Goal: Task Accomplishment & Management: Complete application form

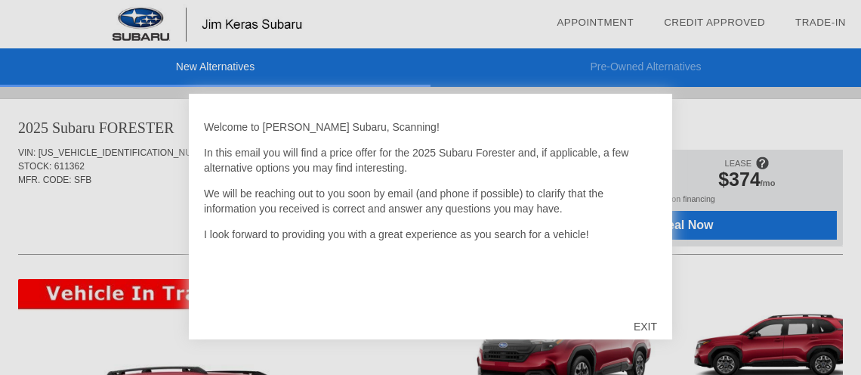
click at [643, 325] on div "EXIT" at bounding box center [646, 326] width 54 height 45
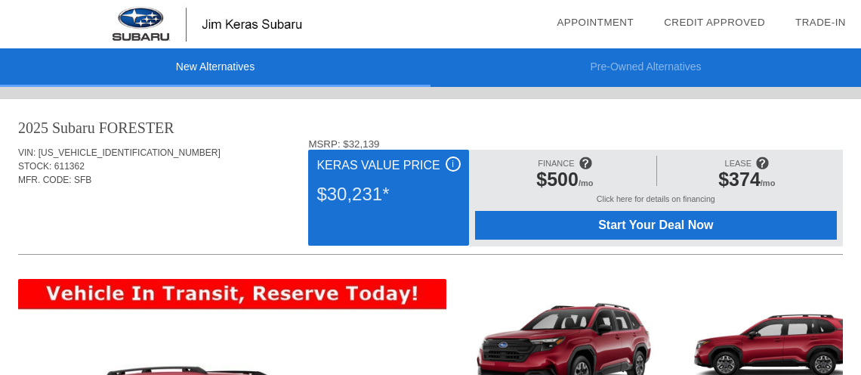
click at [331, 23] on img at bounding box center [208, 24] width 416 height 48
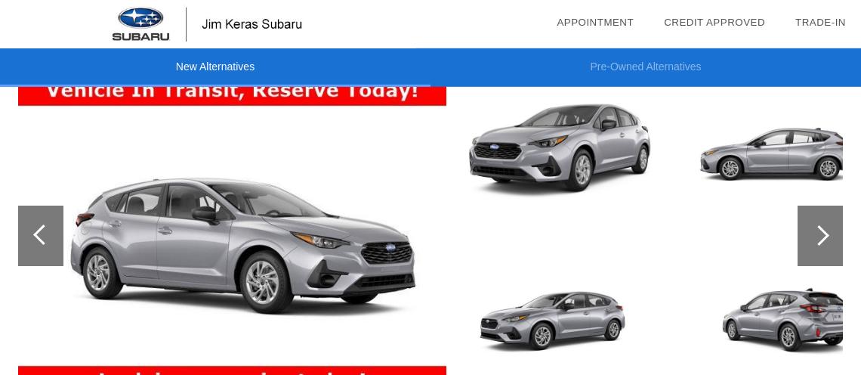
scroll to position [1130, 0]
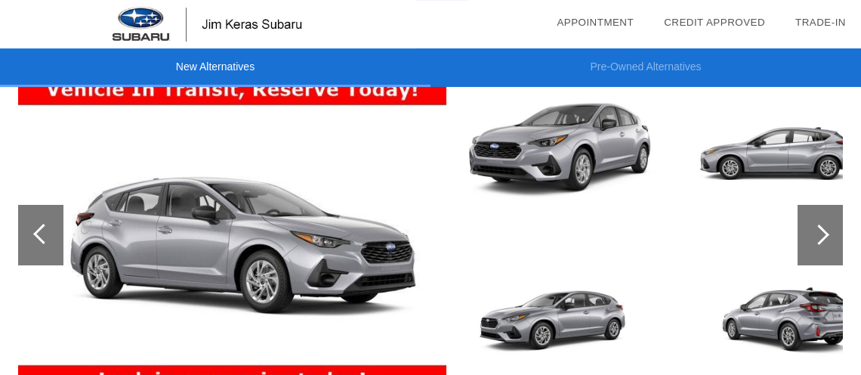
click at [818, 237] on div at bounding box center [819, 234] width 20 height 20
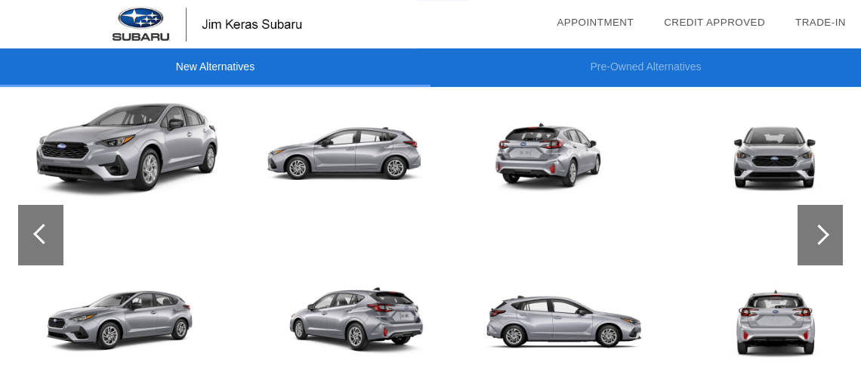
click at [820, 240] on div at bounding box center [819, 234] width 20 height 20
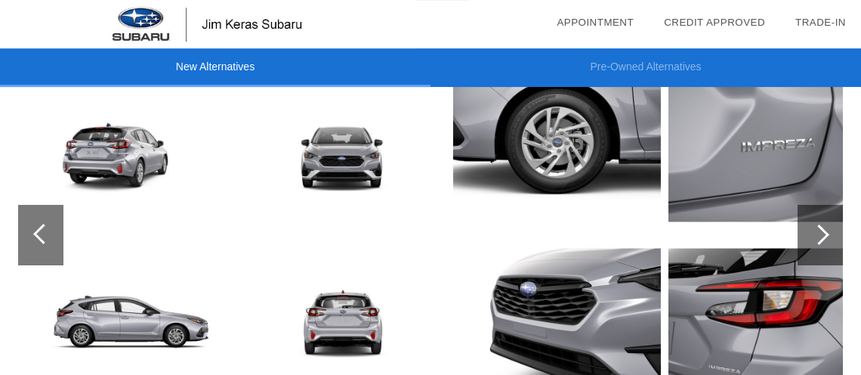
click at [821, 240] on div at bounding box center [819, 234] width 20 height 20
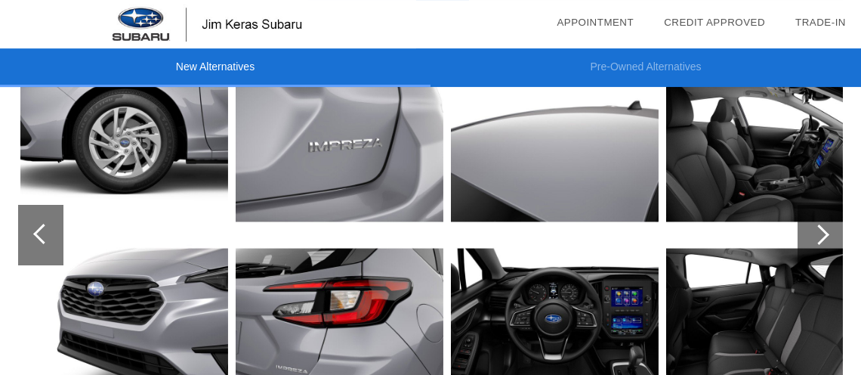
click at [823, 237] on div at bounding box center [819, 234] width 20 height 20
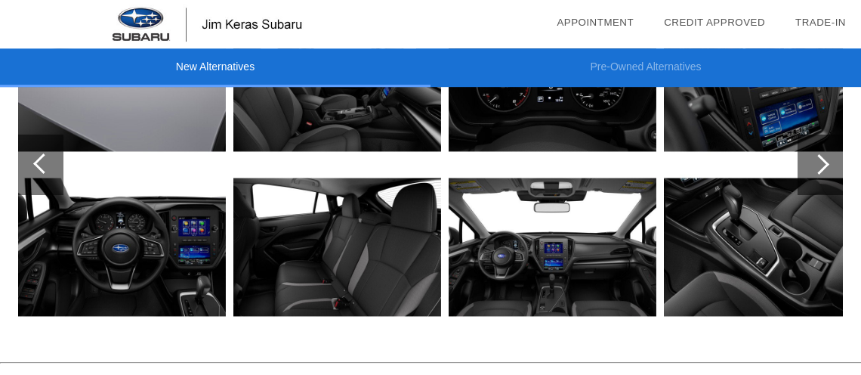
scroll to position [1200, 0]
click at [366, 271] on img at bounding box center [337, 247] width 208 height 156
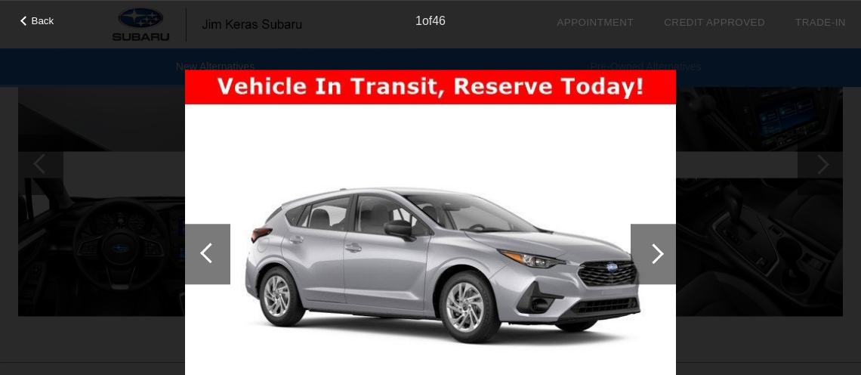
click at [658, 248] on div at bounding box center [654, 253] width 20 height 20
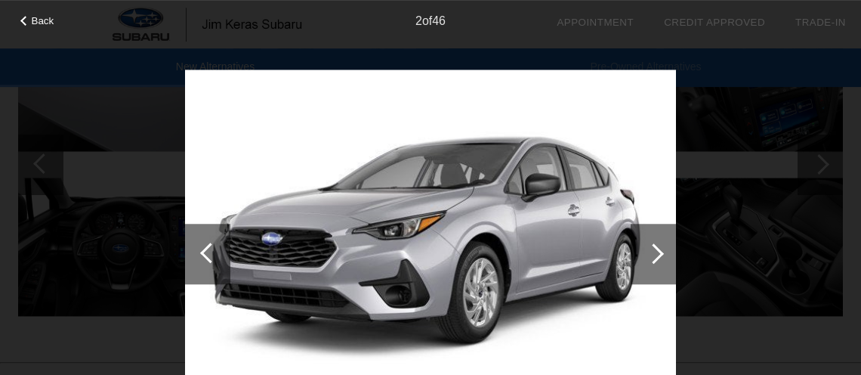
click at [658, 248] on div at bounding box center [654, 253] width 20 height 20
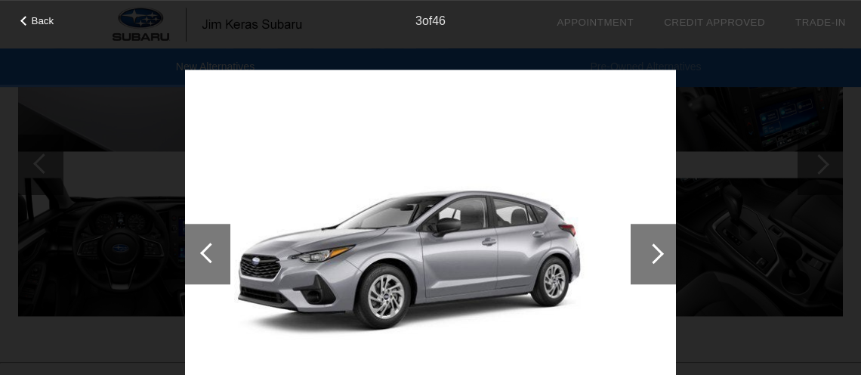
click at [658, 248] on div at bounding box center [654, 253] width 20 height 20
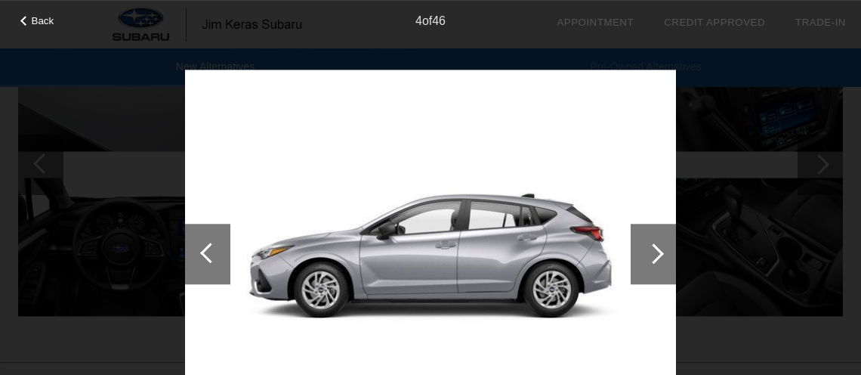
click at [658, 248] on div at bounding box center [654, 253] width 20 height 20
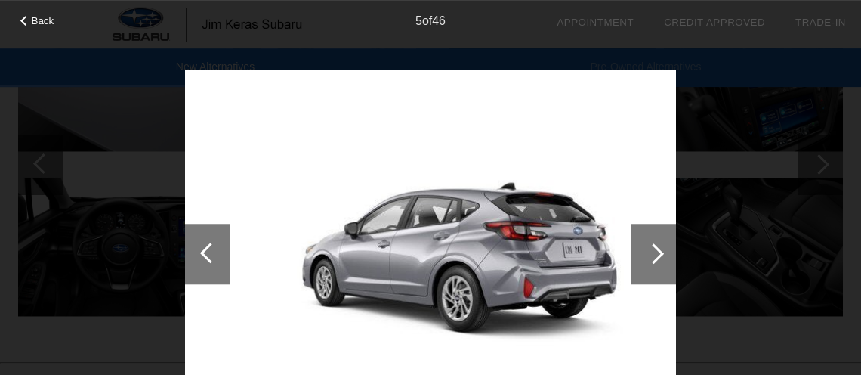
click at [658, 248] on div at bounding box center [654, 253] width 20 height 20
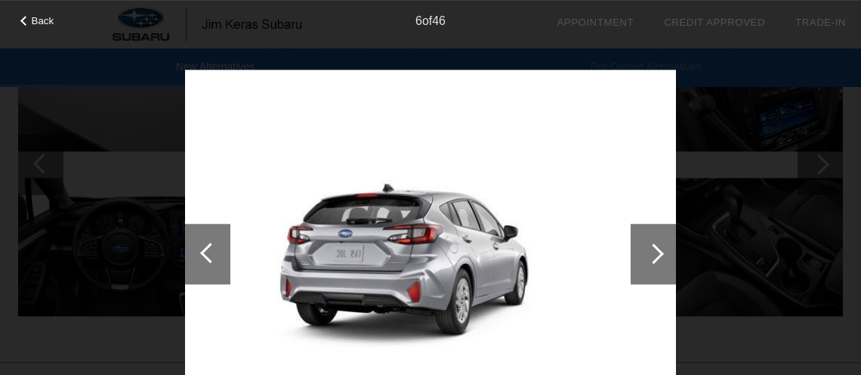
click at [658, 248] on div at bounding box center [654, 253] width 20 height 20
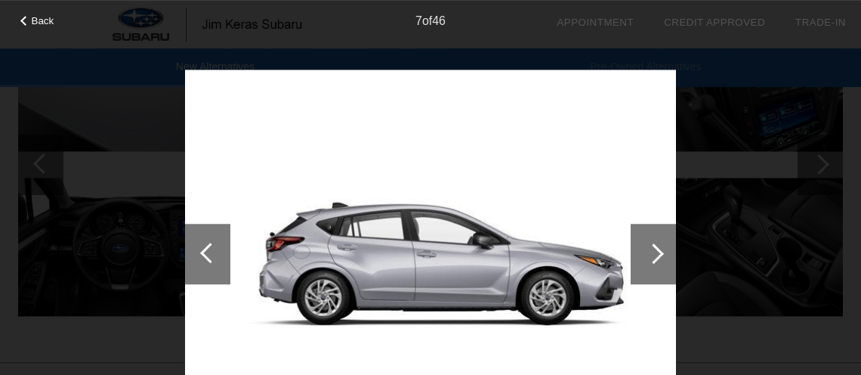
click at [658, 248] on div at bounding box center [654, 253] width 20 height 20
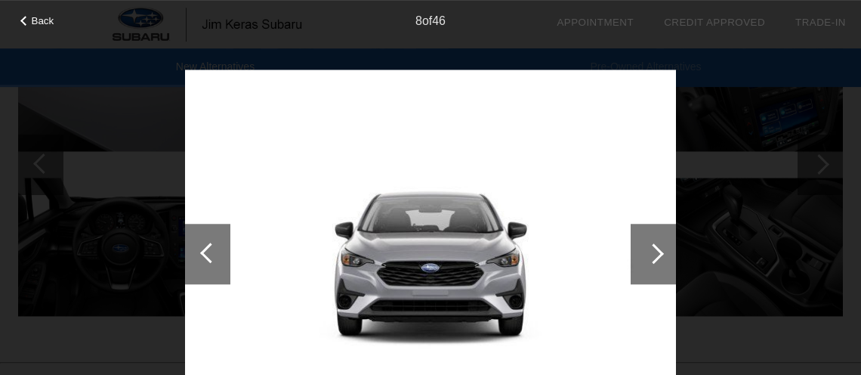
click at [658, 248] on div at bounding box center [654, 253] width 20 height 20
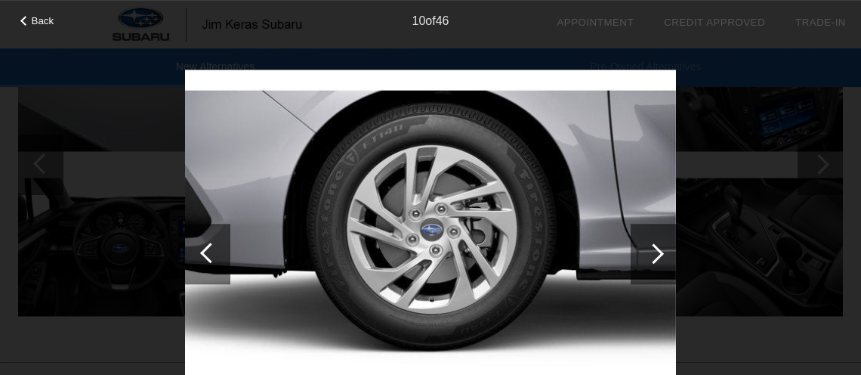
click at [658, 248] on div at bounding box center [654, 253] width 20 height 20
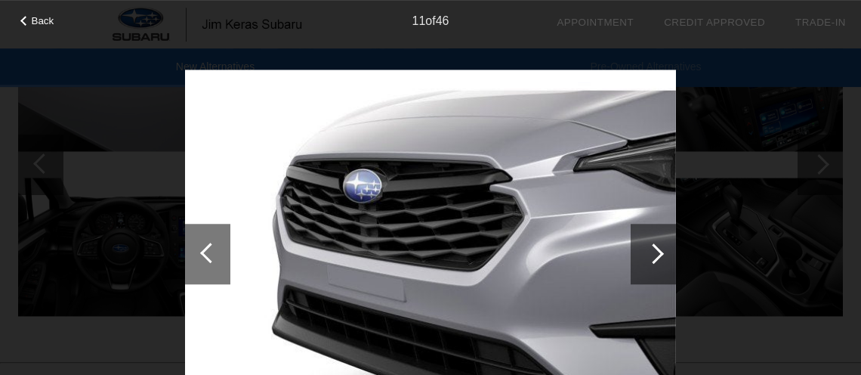
click at [658, 248] on div at bounding box center [654, 253] width 20 height 20
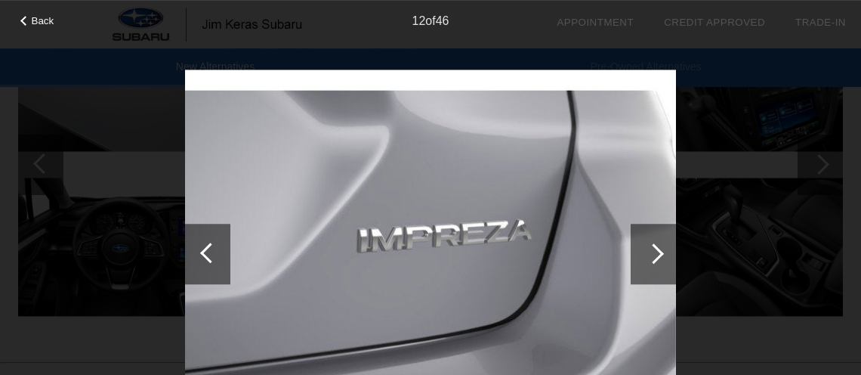
click at [658, 248] on div at bounding box center [654, 253] width 20 height 20
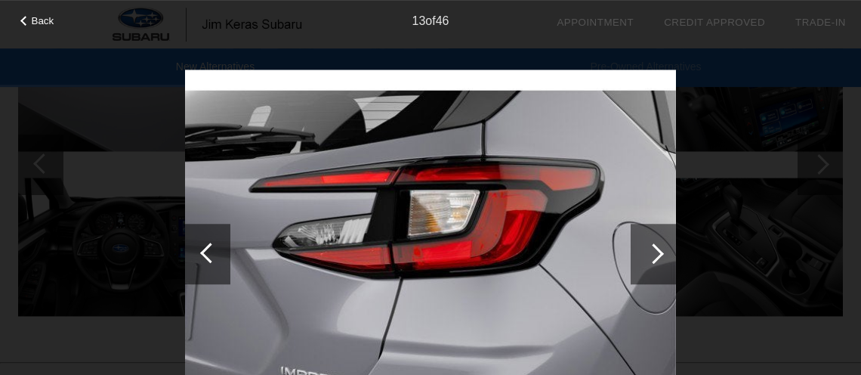
click at [658, 248] on div at bounding box center [654, 253] width 20 height 20
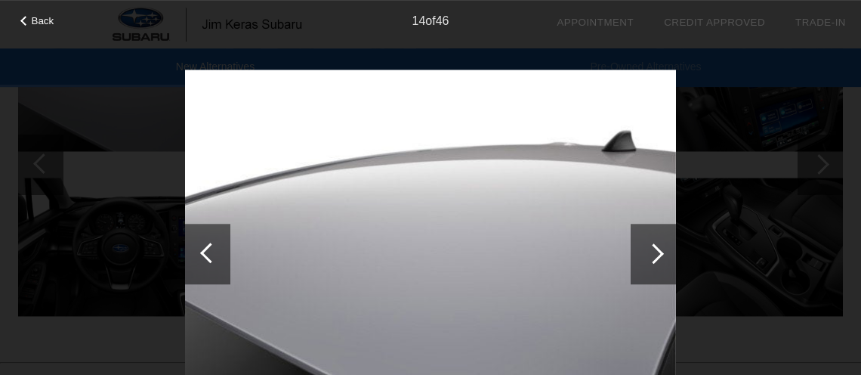
click at [658, 248] on div at bounding box center [654, 253] width 20 height 20
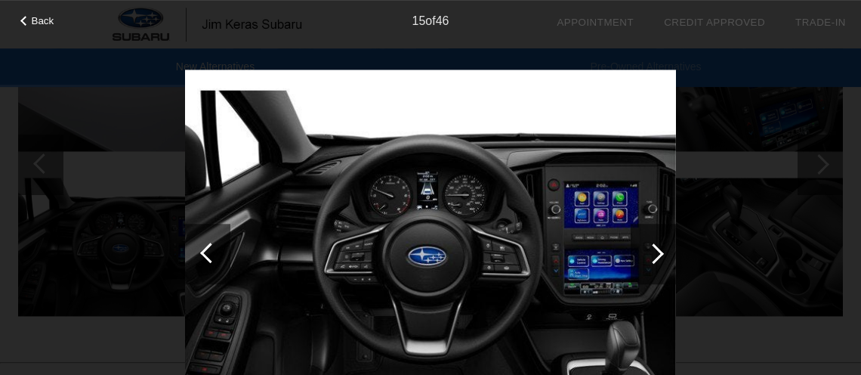
click at [658, 248] on div at bounding box center [654, 253] width 20 height 20
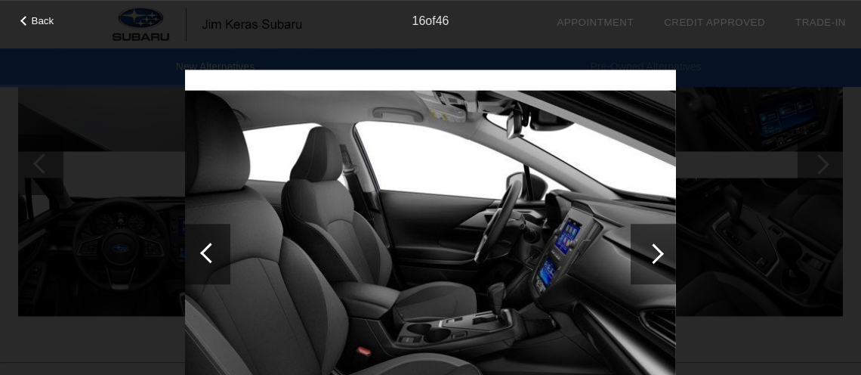
click at [658, 248] on div at bounding box center [654, 253] width 20 height 20
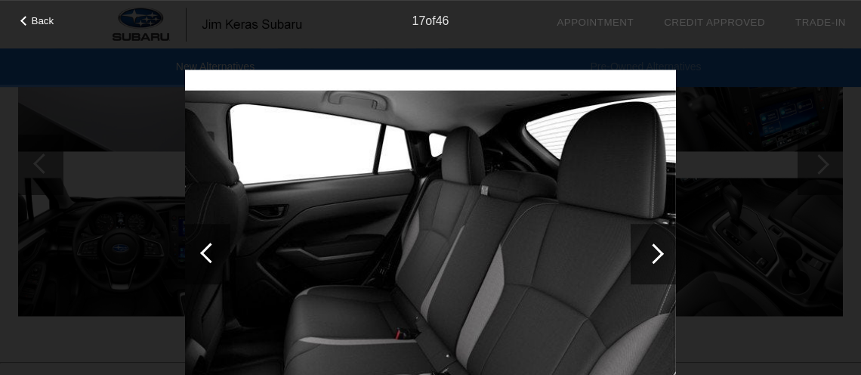
click at [663, 253] on div at bounding box center [654, 253] width 20 height 20
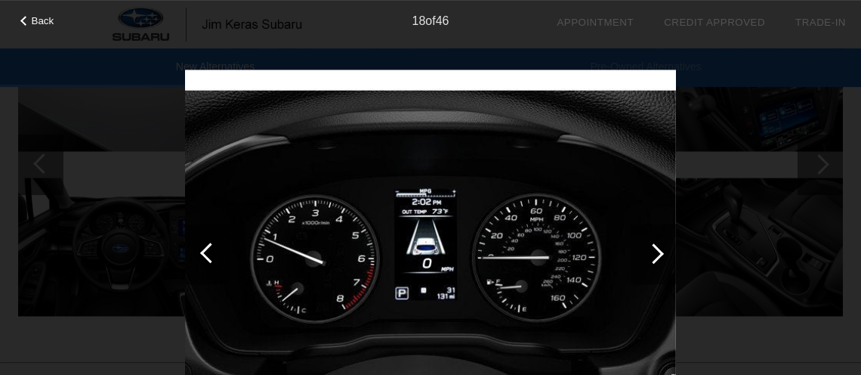
click at [663, 253] on div at bounding box center [654, 253] width 20 height 20
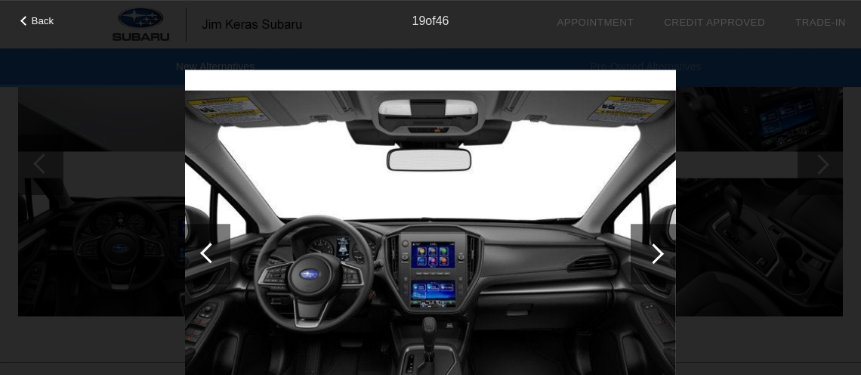
click at [663, 253] on div at bounding box center [654, 253] width 20 height 20
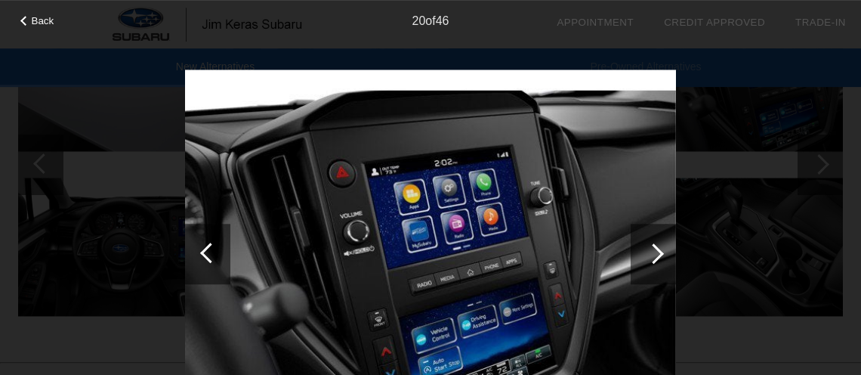
click at [663, 253] on div at bounding box center [654, 253] width 20 height 20
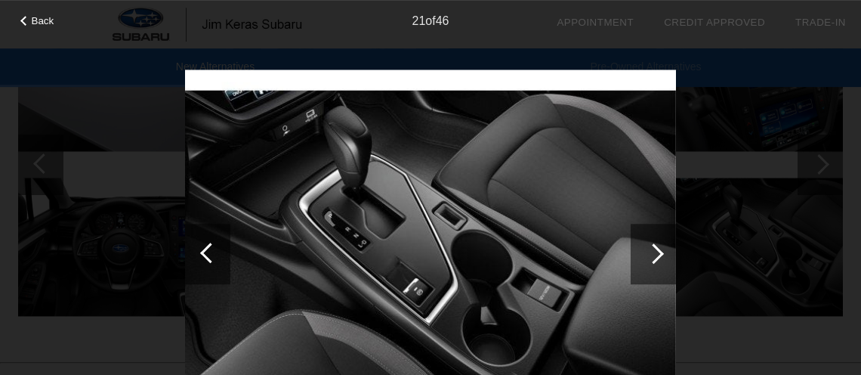
click at [663, 253] on div at bounding box center [654, 253] width 20 height 20
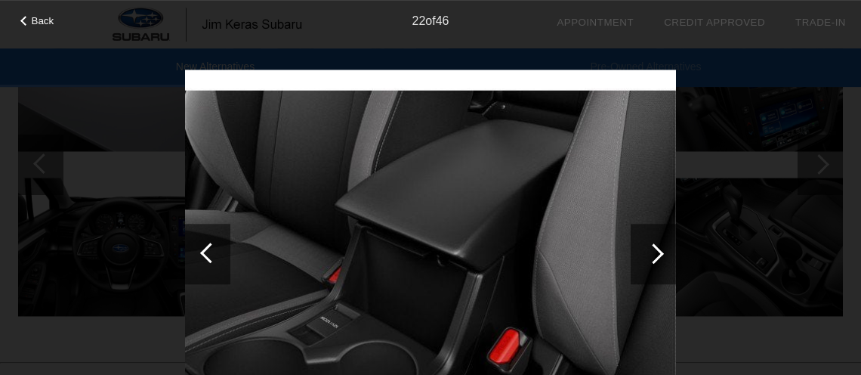
click at [663, 253] on div at bounding box center [654, 253] width 20 height 20
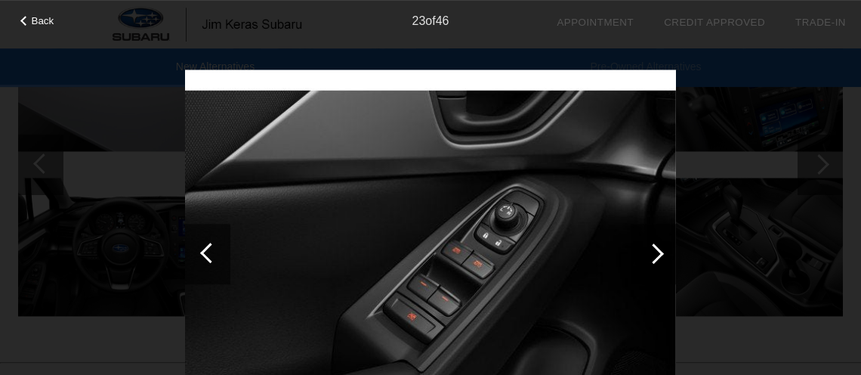
click at [663, 253] on div at bounding box center [654, 253] width 20 height 20
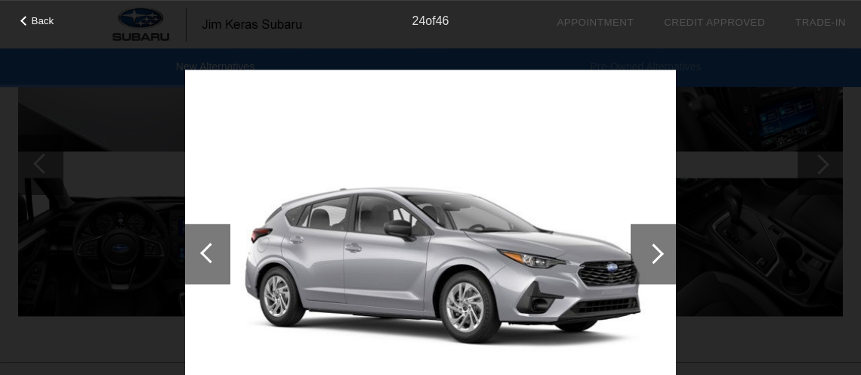
click at [663, 253] on div at bounding box center [654, 253] width 20 height 20
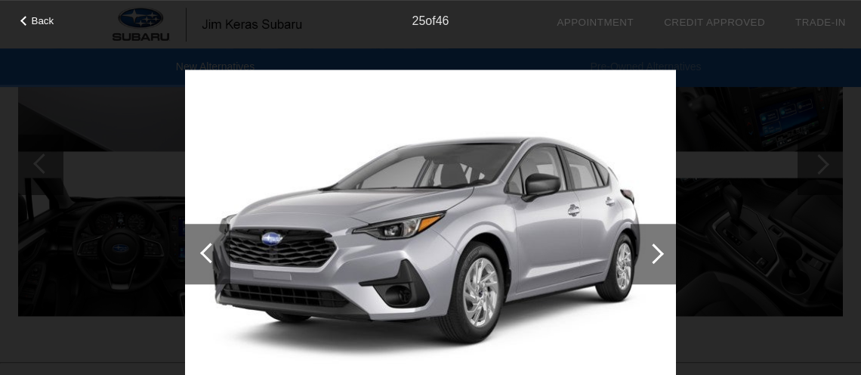
click at [663, 253] on div at bounding box center [654, 253] width 20 height 20
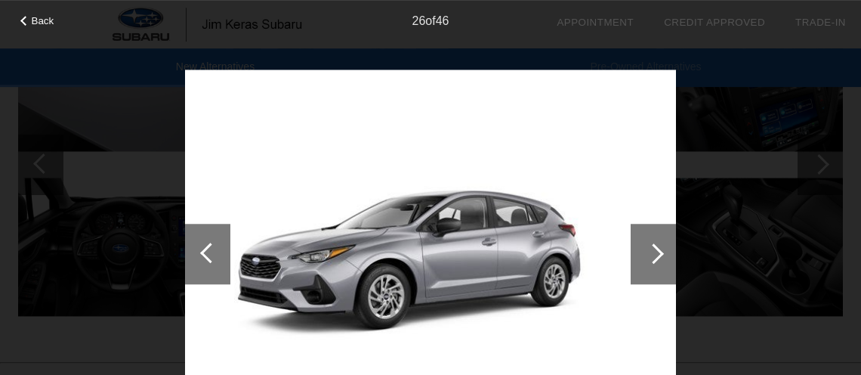
click at [663, 249] on div at bounding box center [653, 254] width 45 height 60
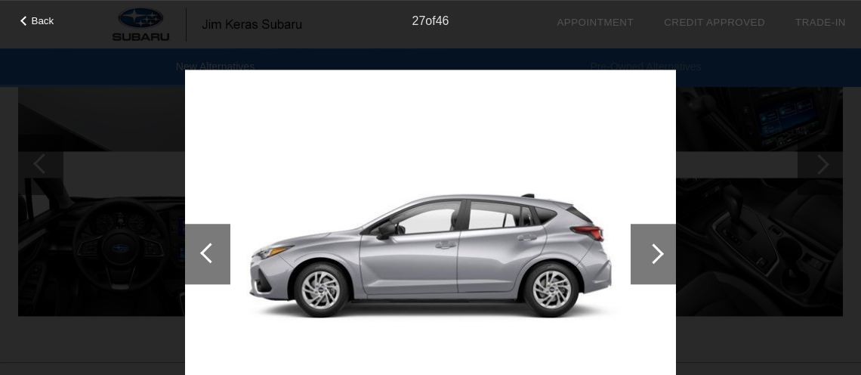
click at [663, 249] on div at bounding box center [653, 254] width 45 height 60
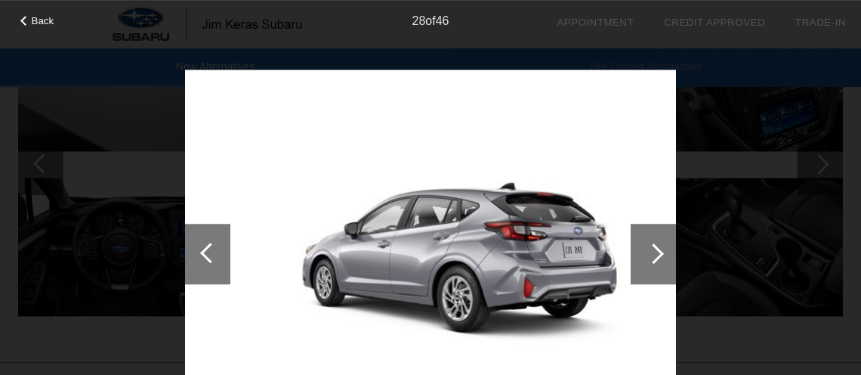
click at [663, 249] on div at bounding box center [653, 254] width 45 height 60
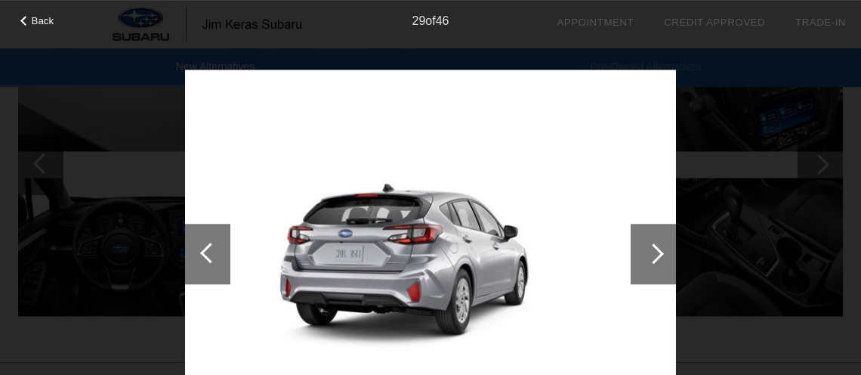
click at [663, 249] on div at bounding box center [653, 254] width 45 height 60
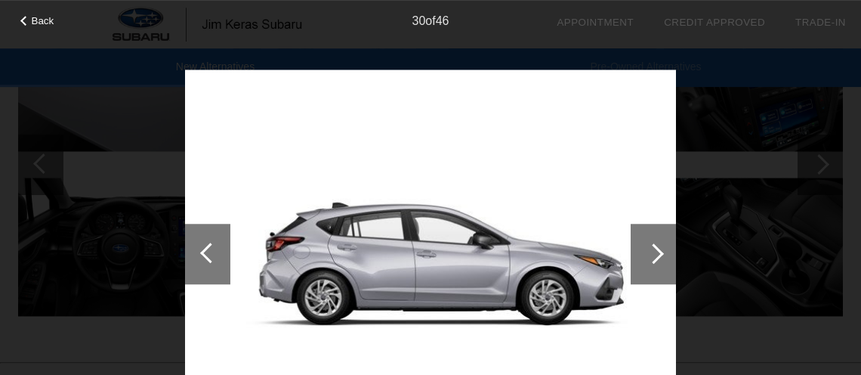
click at [663, 249] on div at bounding box center [653, 254] width 45 height 60
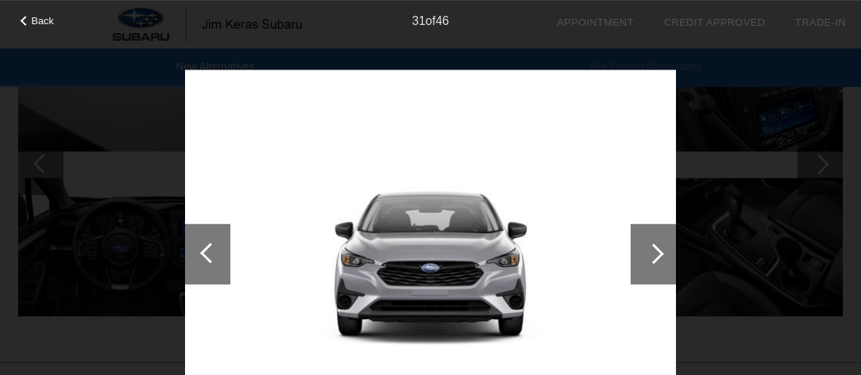
click at [663, 249] on div at bounding box center [653, 254] width 45 height 60
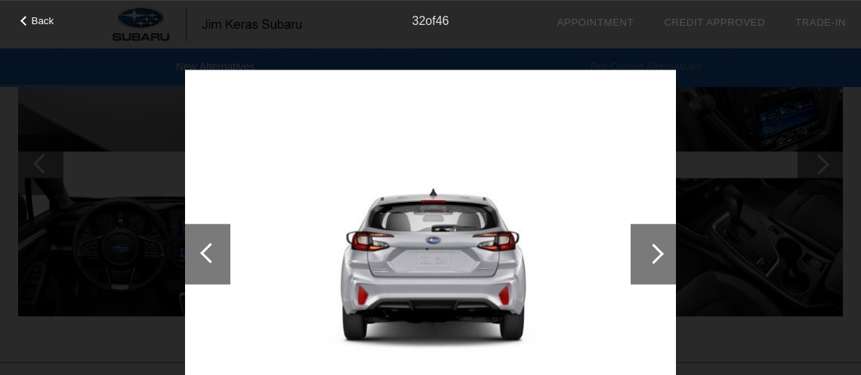
click at [663, 249] on div at bounding box center [653, 254] width 45 height 60
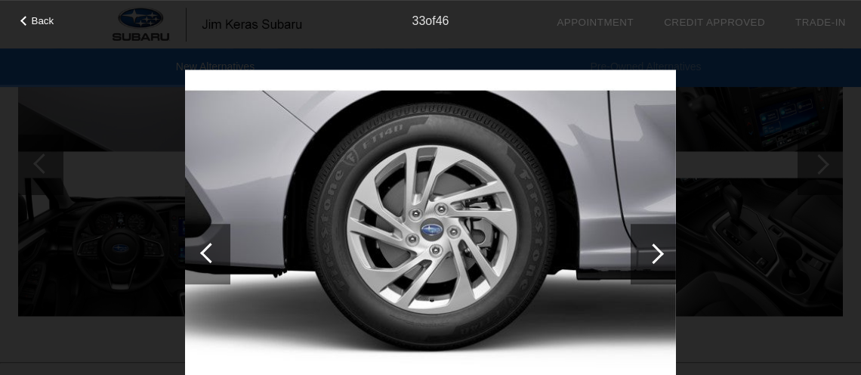
click at [663, 250] on div at bounding box center [653, 254] width 45 height 60
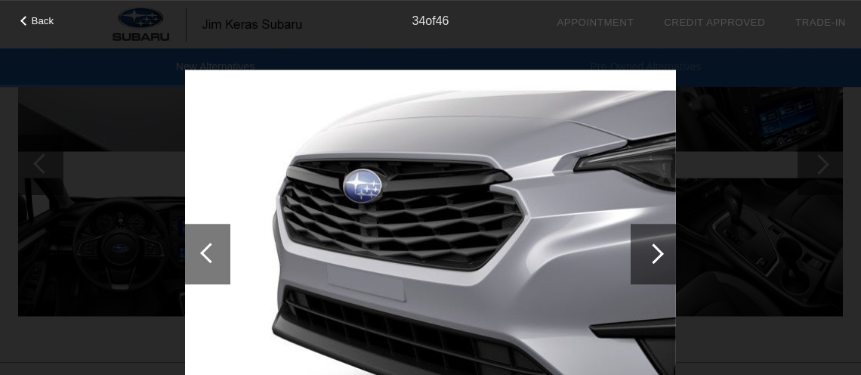
click at [663, 250] on div at bounding box center [653, 254] width 45 height 60
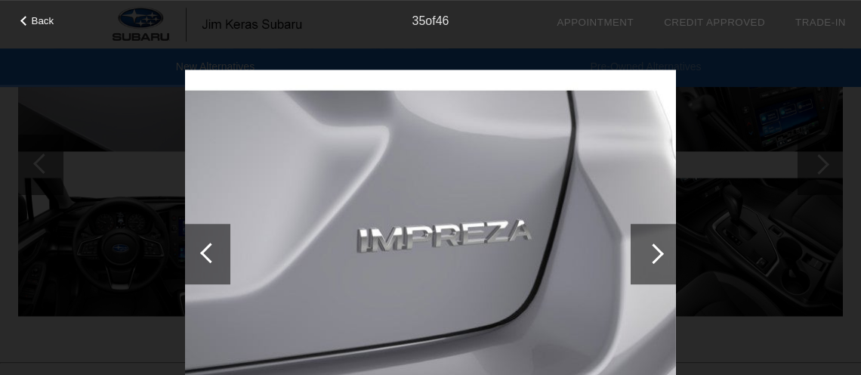
click at [663, 250] on div at bounding box center [653, 254] width 45 height 60
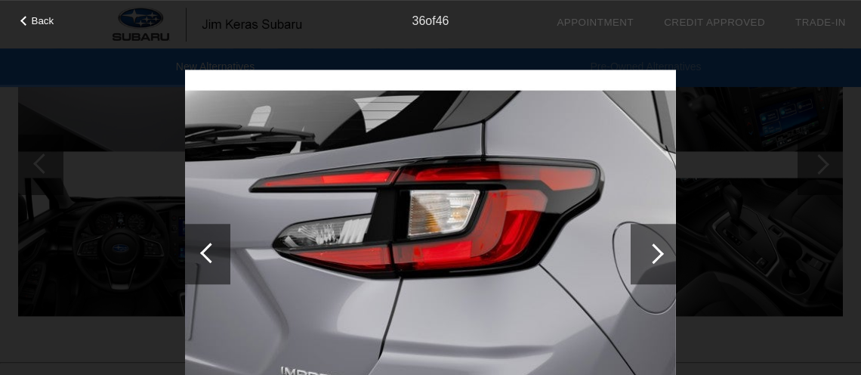
click at [663, 250] on div at bounding box center [653, 254] width 45 height 60
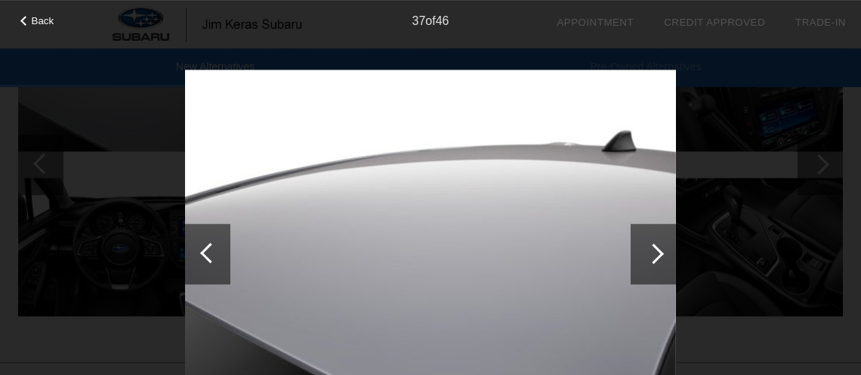
click at [663, 250] on div at bounding box center [653, 254] width 45 height 60
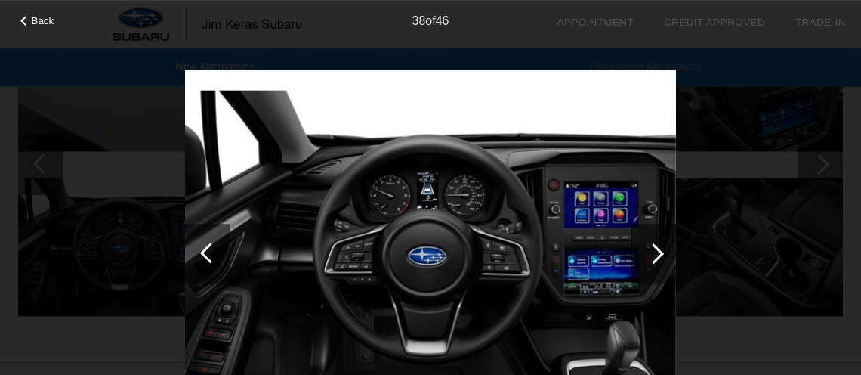
click at [663, 250] on div at bounding box center [653, 254] width 45 height 60
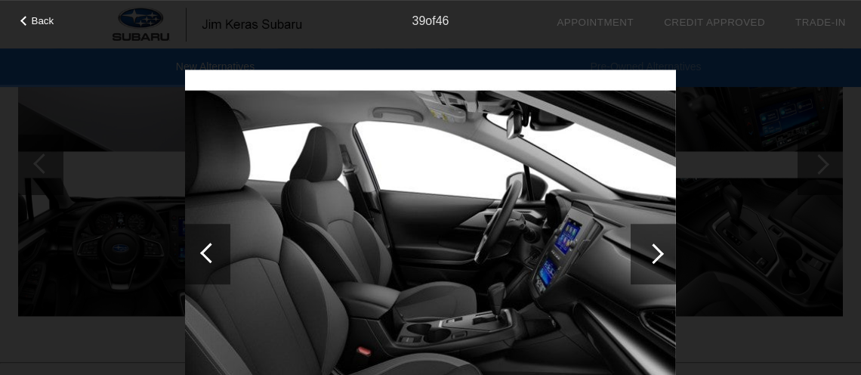
click at [663, 250] on div at bounding box center [653, 254] width 45 height 60
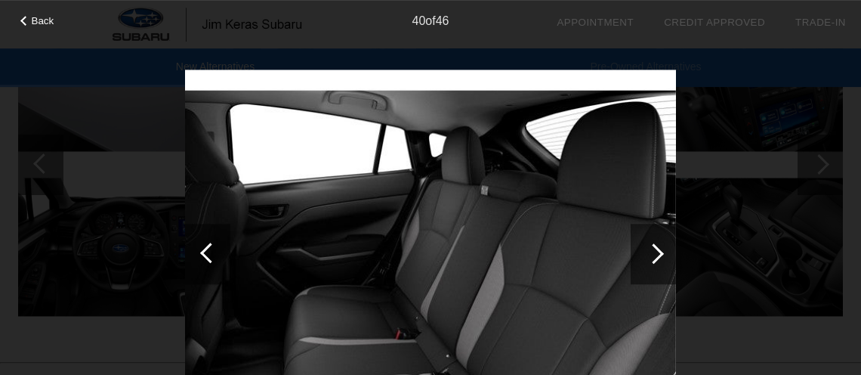
click at [663, 250] on div at bounding box center [653, 254] width 45 height 60
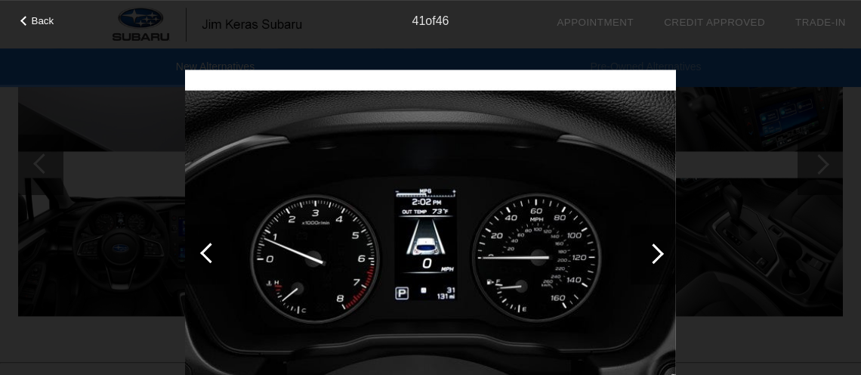
click at [663, 250] on div at bounding box center [653, 254] width 45 height 60
